Goal: Transaction & Acquisition: Purchase product/service

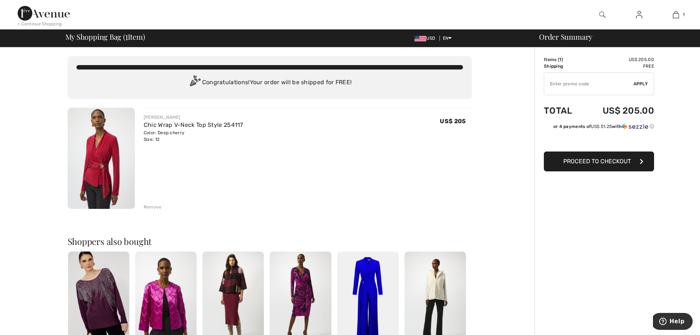
click at [600, 86] on input "TEXT" at bounding box center [588, 84] width 89 height 22
type input "NEW15"
click at [642, 83] on span "Apply" at bounding box center [641, 83] width 15 height 7
click at [576, 164] on span "Proceed to Checkout" at bounding box center [597, 161] width 68 height 7
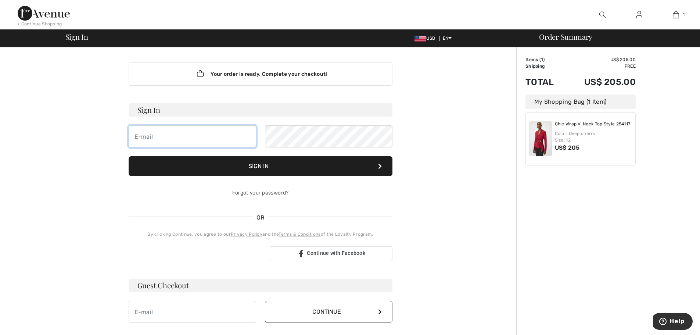
click at [162, 133] on input "email" at bounding box center [193, 136] width 128 height 22
type input "kenny.sauer@gmail.com"
click at [275, 164] on button "Sign In" at bounding box center [261, 166] width 264 height 20
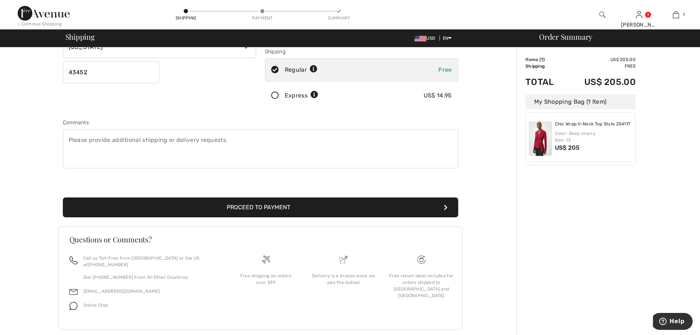
scroll to position [137, 0]
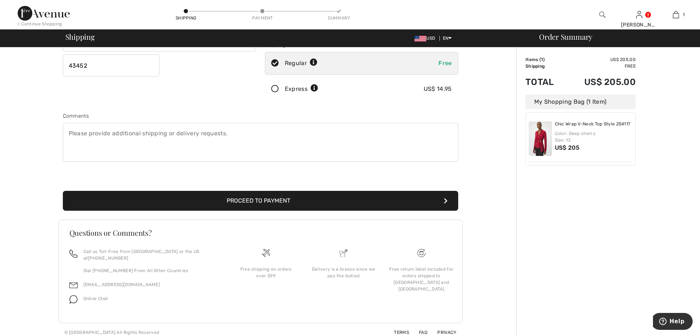
click at [272, 200] on button "Proceed to Payment" at bounding box center [260, 201] width 395 height 20
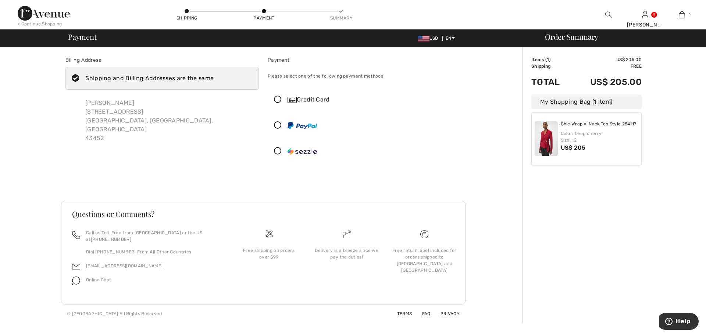
click at [280, 98] on icon at bounding box center [277, 100] width 19 height 8
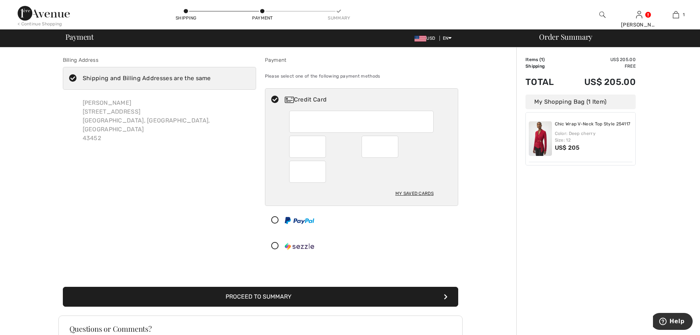
scroll to position [96, 0]
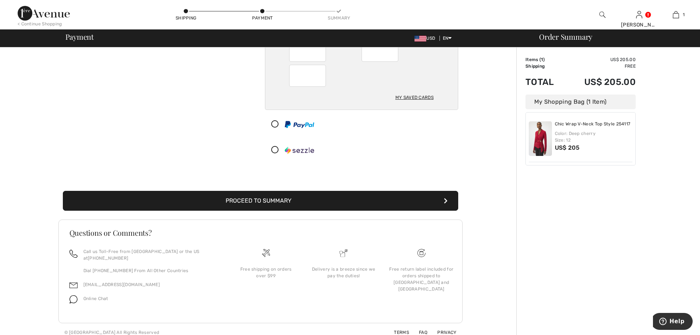
click at [268, 203] on button "Proceed to Summary" at bounding box center [260, 201] width 395 height 20
